Goal: Obtain resource: Download file/media

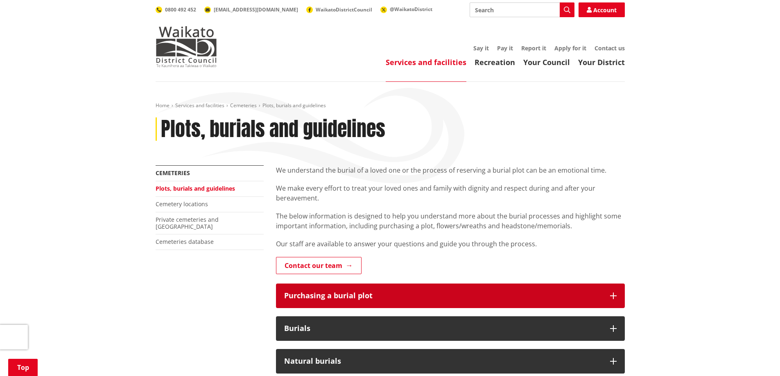
scroll to position [164, 0]
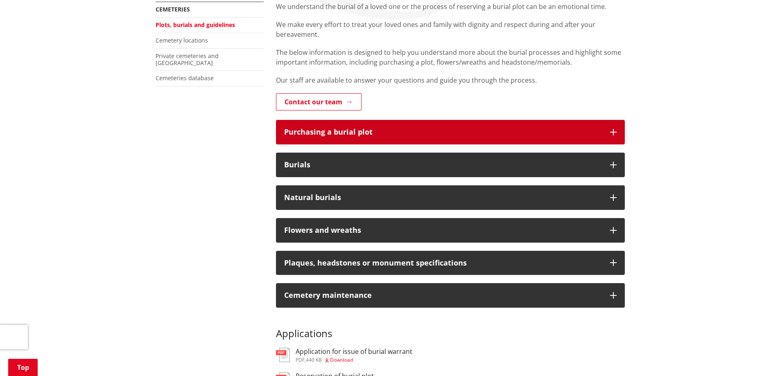
click at [614, 131] on icon "button" at bounding box center [613, 132] width 7 height 7
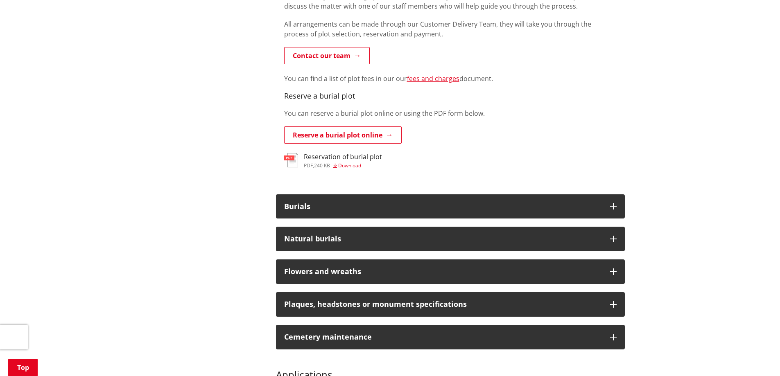
scroll to position [573, 0]
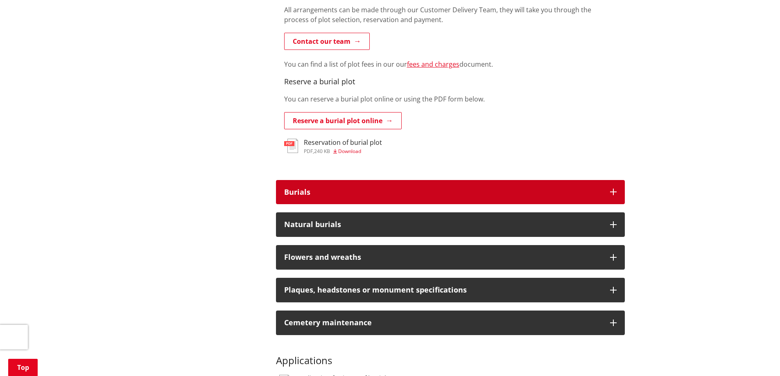
click at [613, 192] on icon "button" at bounding box center [613, 192] width 7 height 7
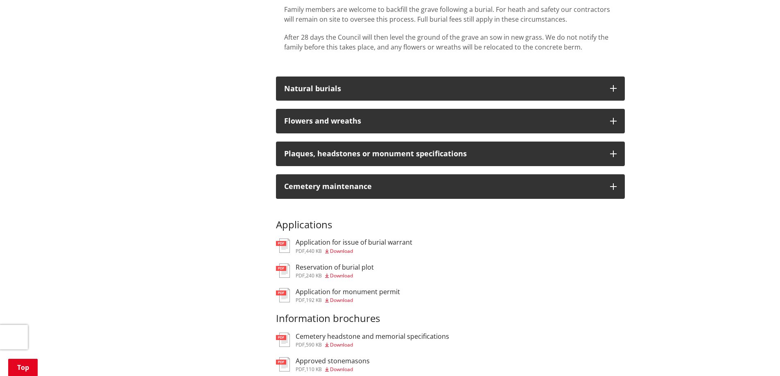
scroll to position [1024, 0]
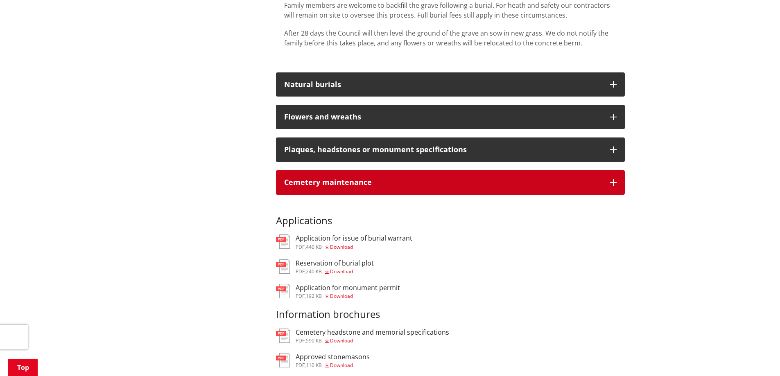
click at [622, 180] on button "Cemetery maintenance" at bounding box center [450, 182] width 349 height 25
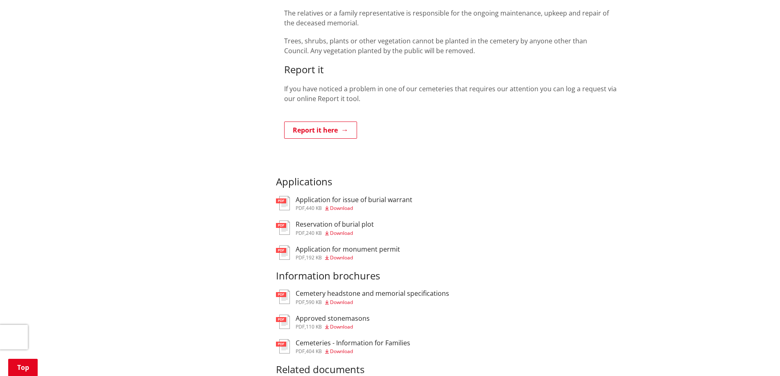
scroll to position [1270, 0]
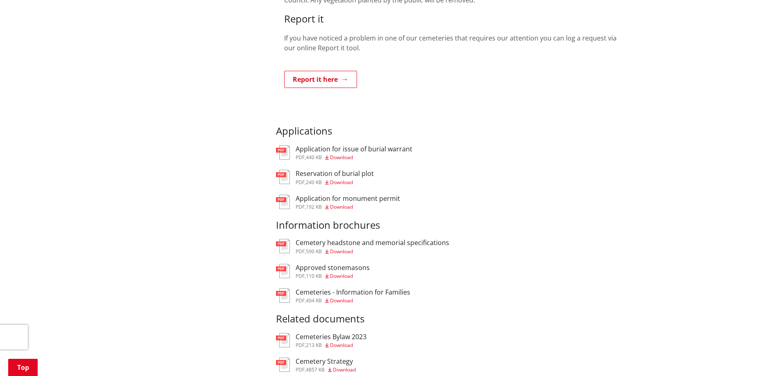
click at [349, 301] on span "Download" at bounding box center [341, 300] width 23 height 7
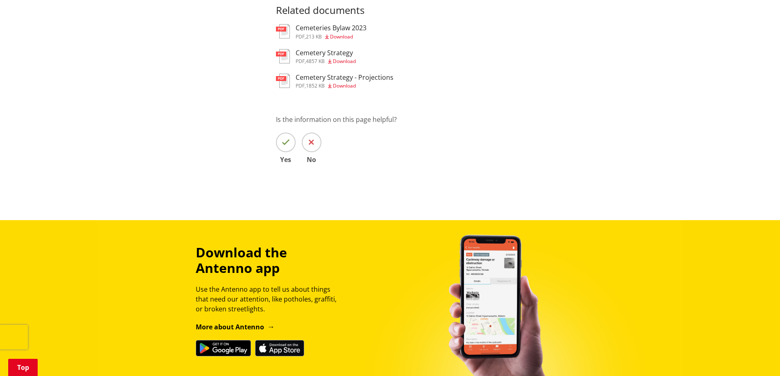
scroll to position [512, 0]
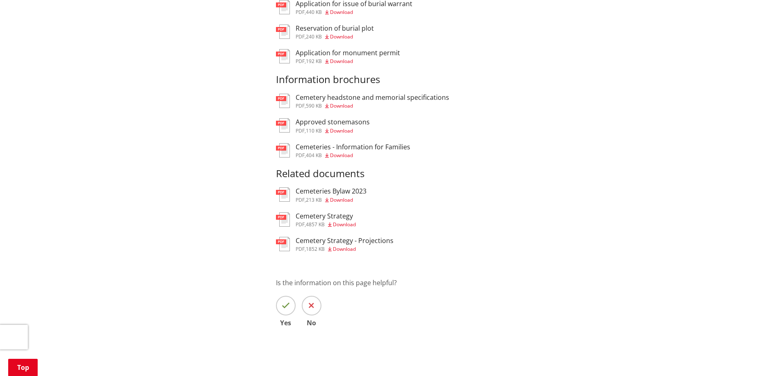
click at [349, 102] on span "Download" at bounding box center [341, 105] width 23 height 7
